Goal: Navigation & Orientation: Find specific page/section

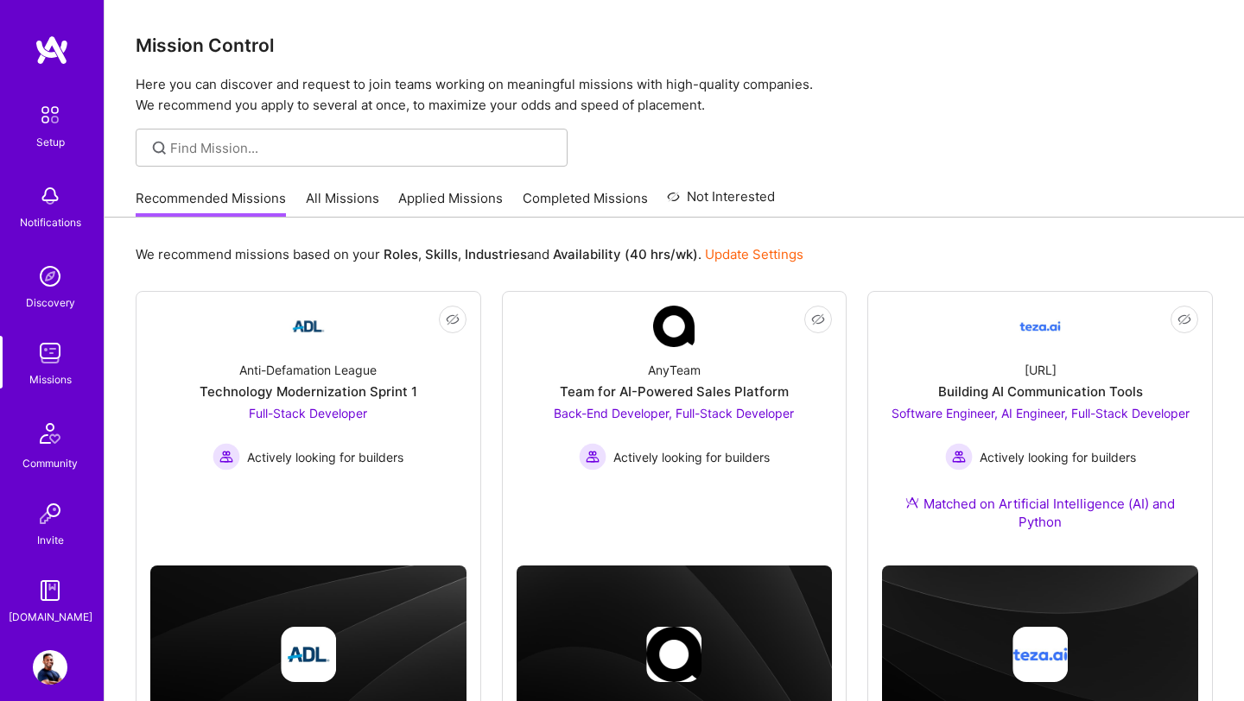
click at [346, 200] on link "All Missions" at bounding box center [342, 203] width 73 height 29
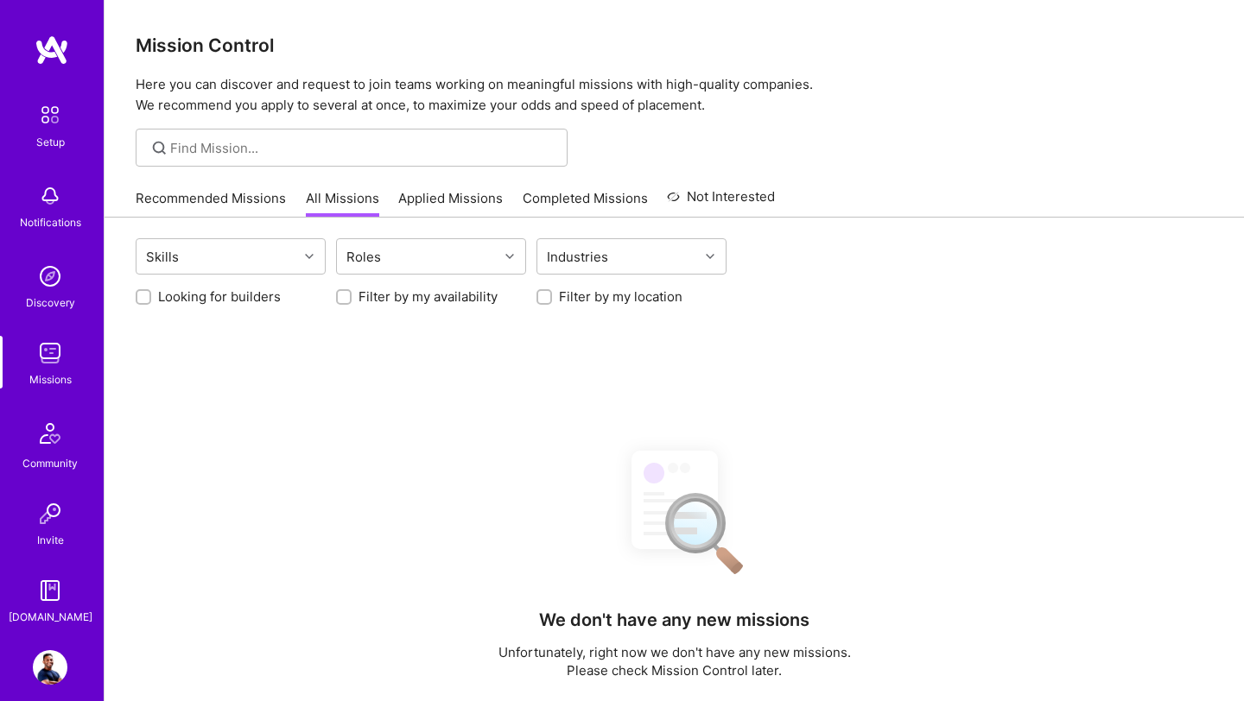
click at [453, 193] on link "Applied Missions" at bounding box center [450, 203] width 105 height 29
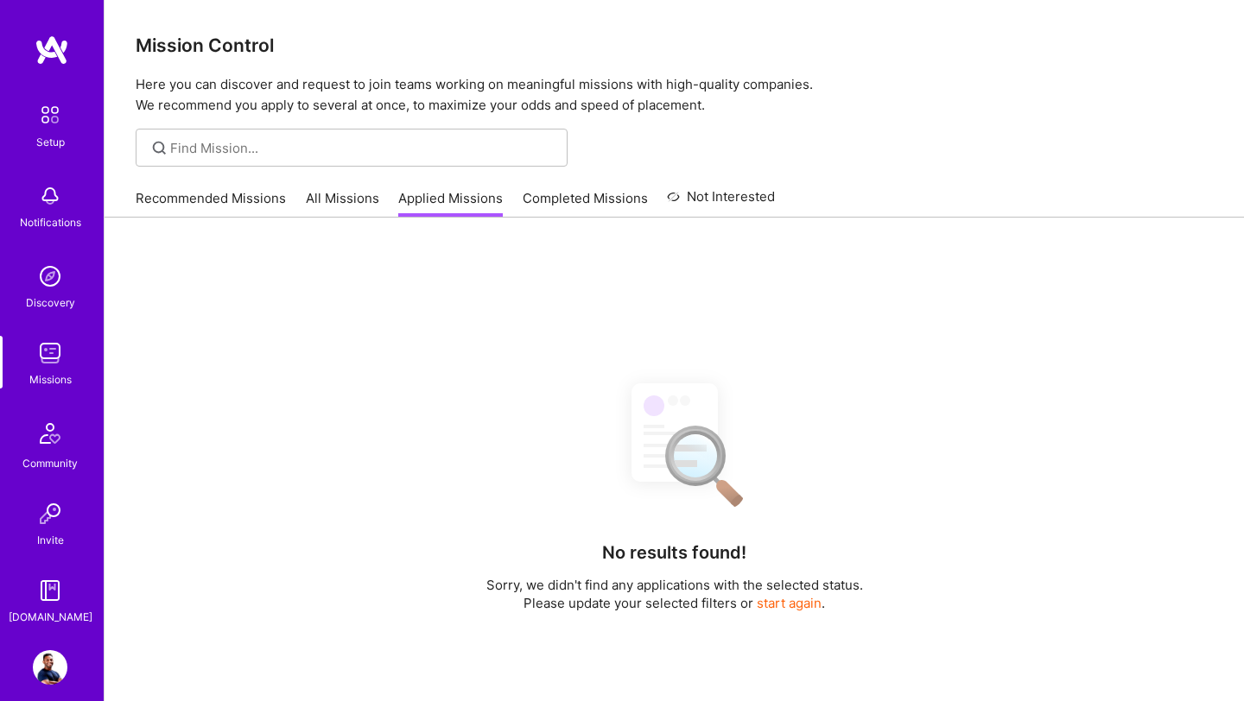
click at [609, 201] on link "Completed Missions" at bounding box center [585, 203] width 125 height 29
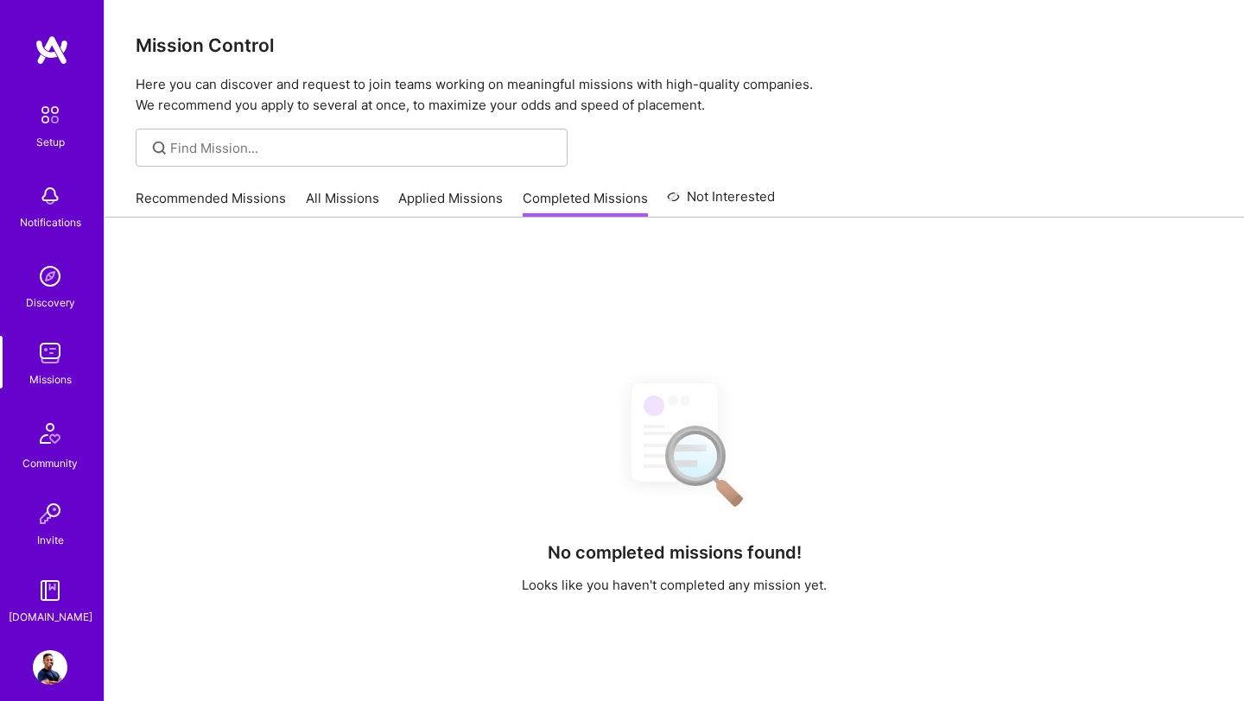
click at [192, 200] on link "Recommended Missions" at bounding box center [211, 203] width 150 height 29
